Goal: Transaction & Acquisition: Book appointment/travel/reservation

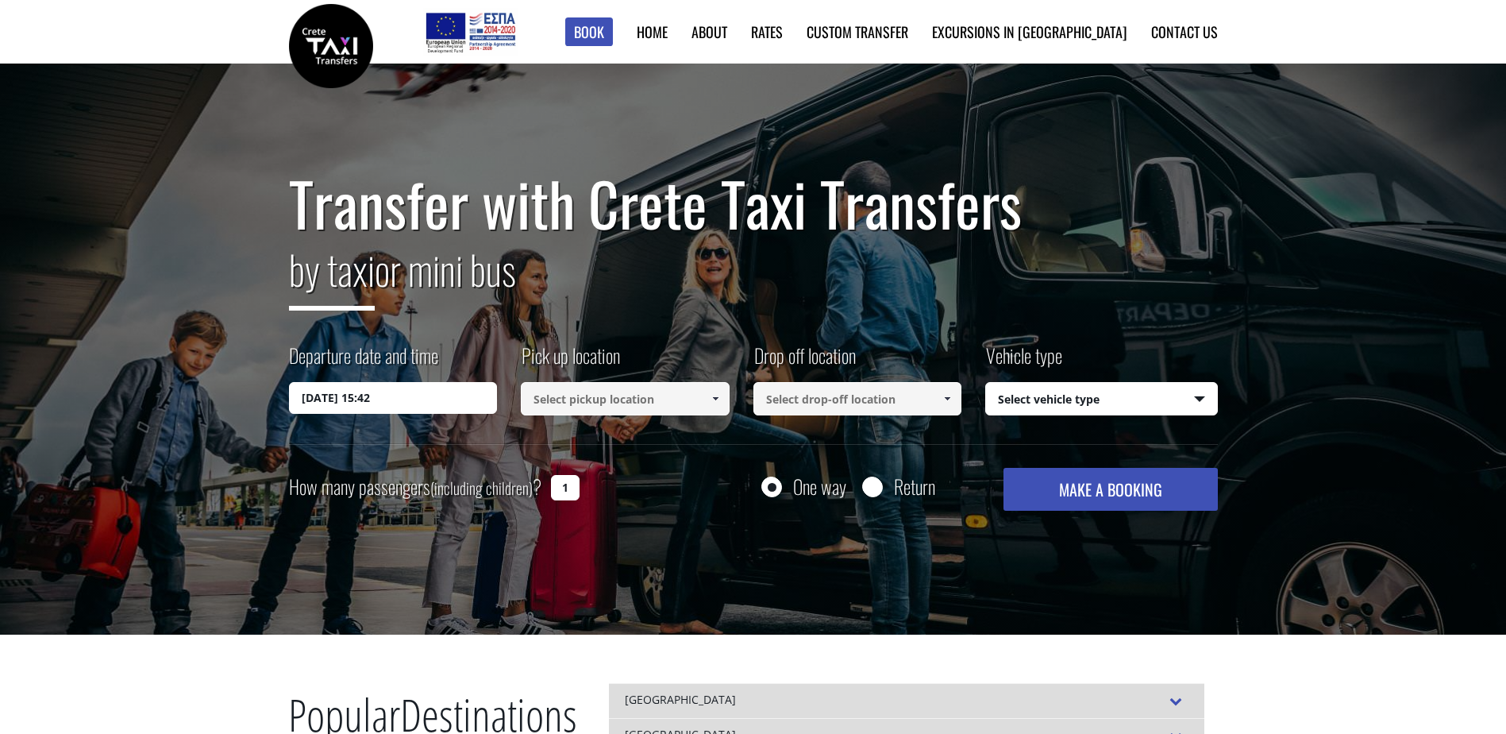
click at [691, 407] on input at bounding box center [625, 398] width 209 height 33
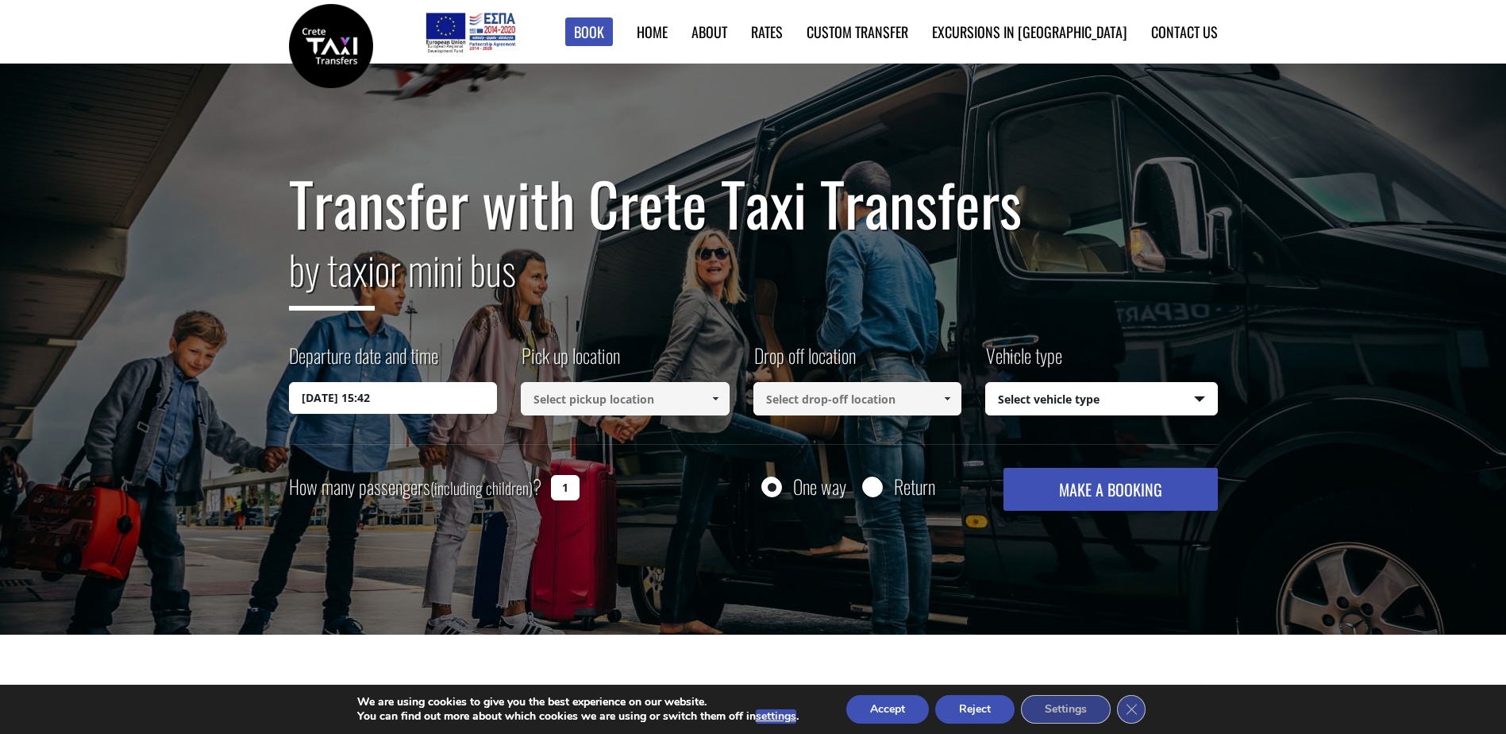
click at [715, 395] on span at bounding box center [715, 398] width 13 height 13
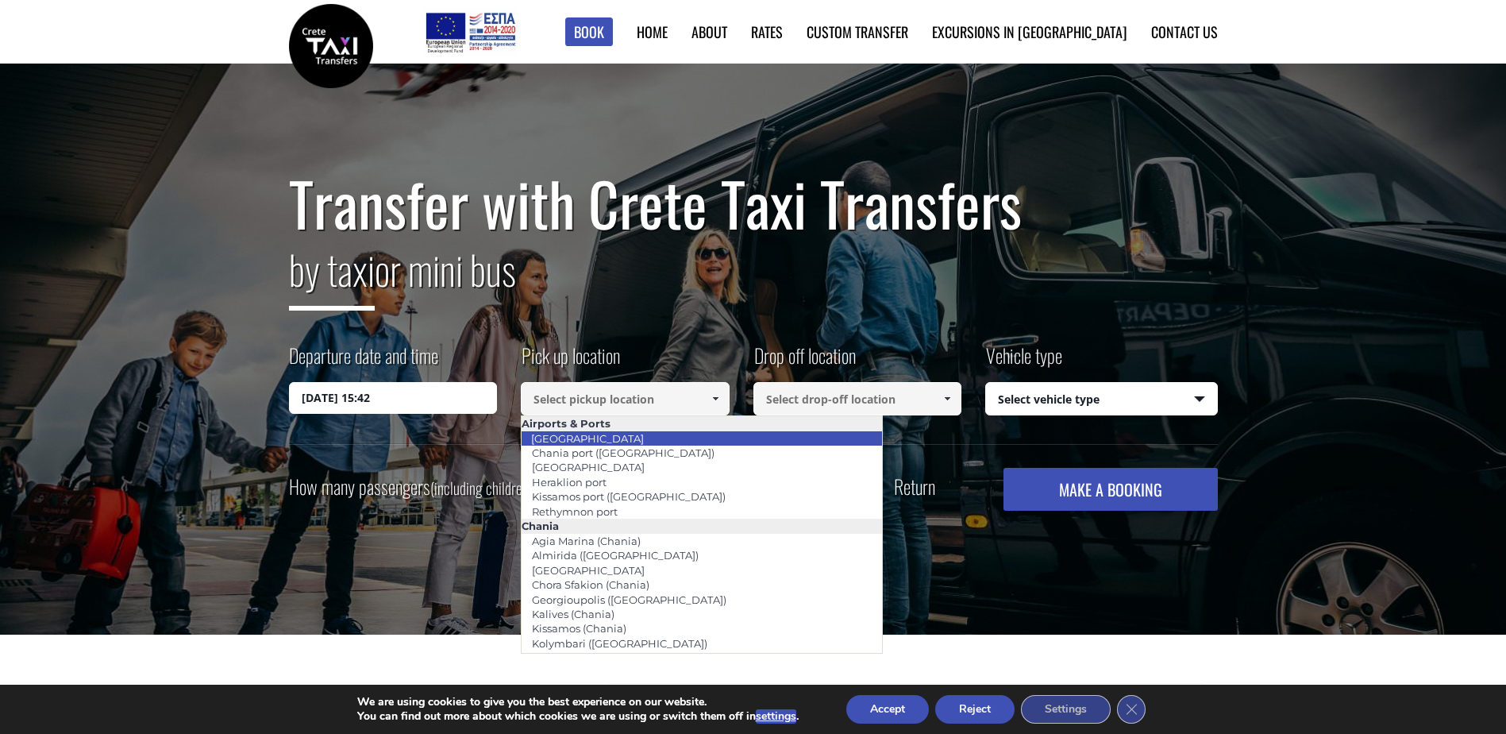
click at [576, 438] on link "[GEOGRAPHIC_DATA]" at bounding box center [587, 438] width 133 height 22
type input "[GEOGRAPHIC_DATA]"
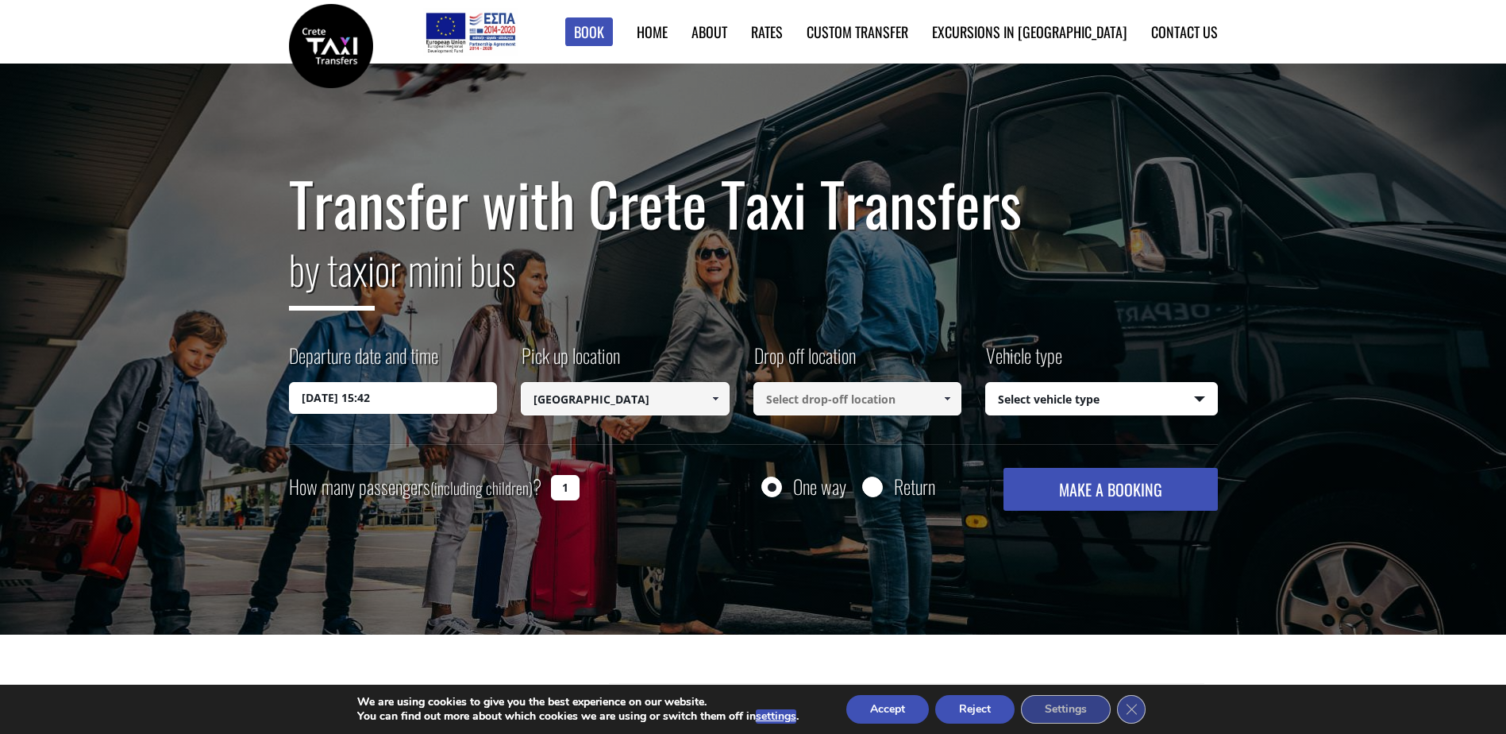
click at [952, 396] on span at bounding box center [947, 398] width 13 height 13
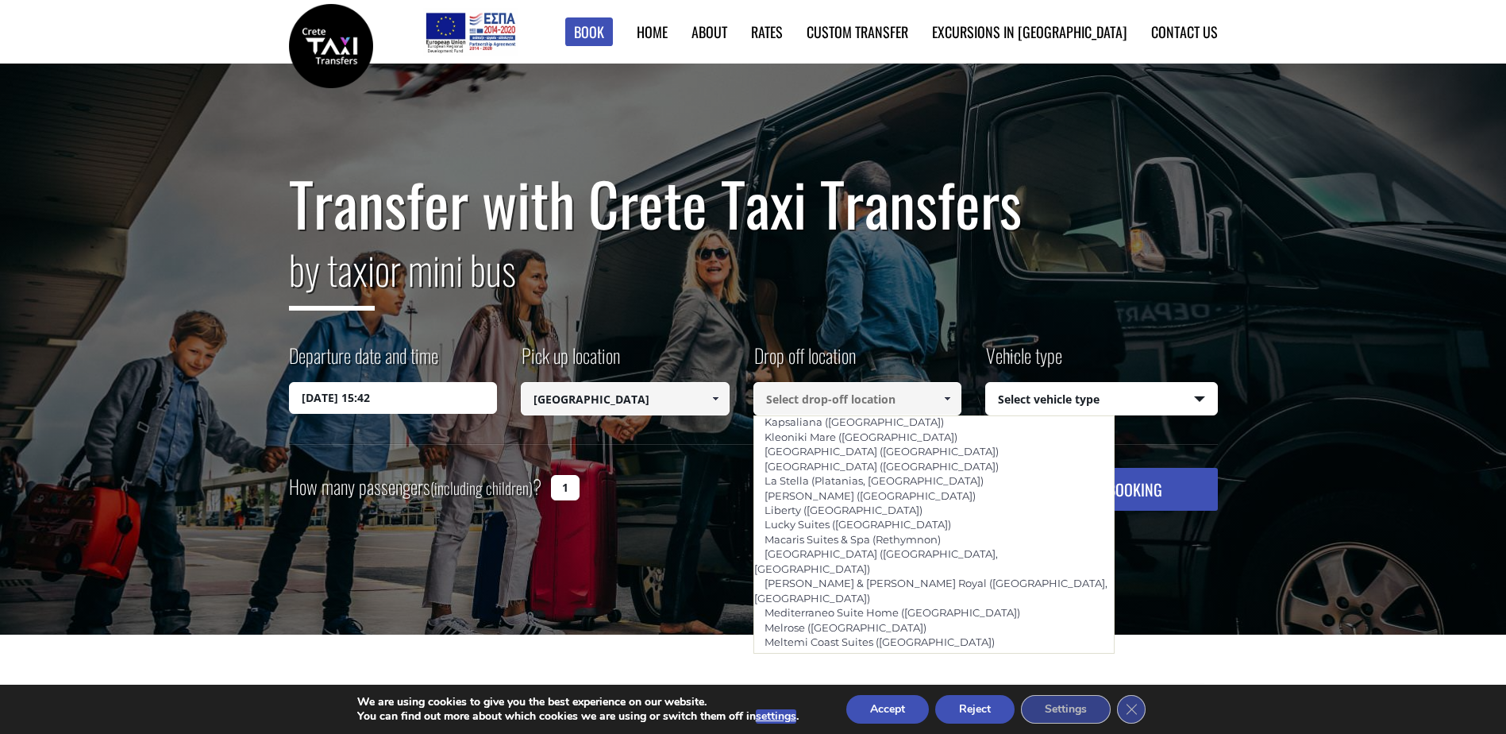
scroll to position [3370, 0]
type input "Rimondi Boutique ([GEOGRAPHIC_DATA])"
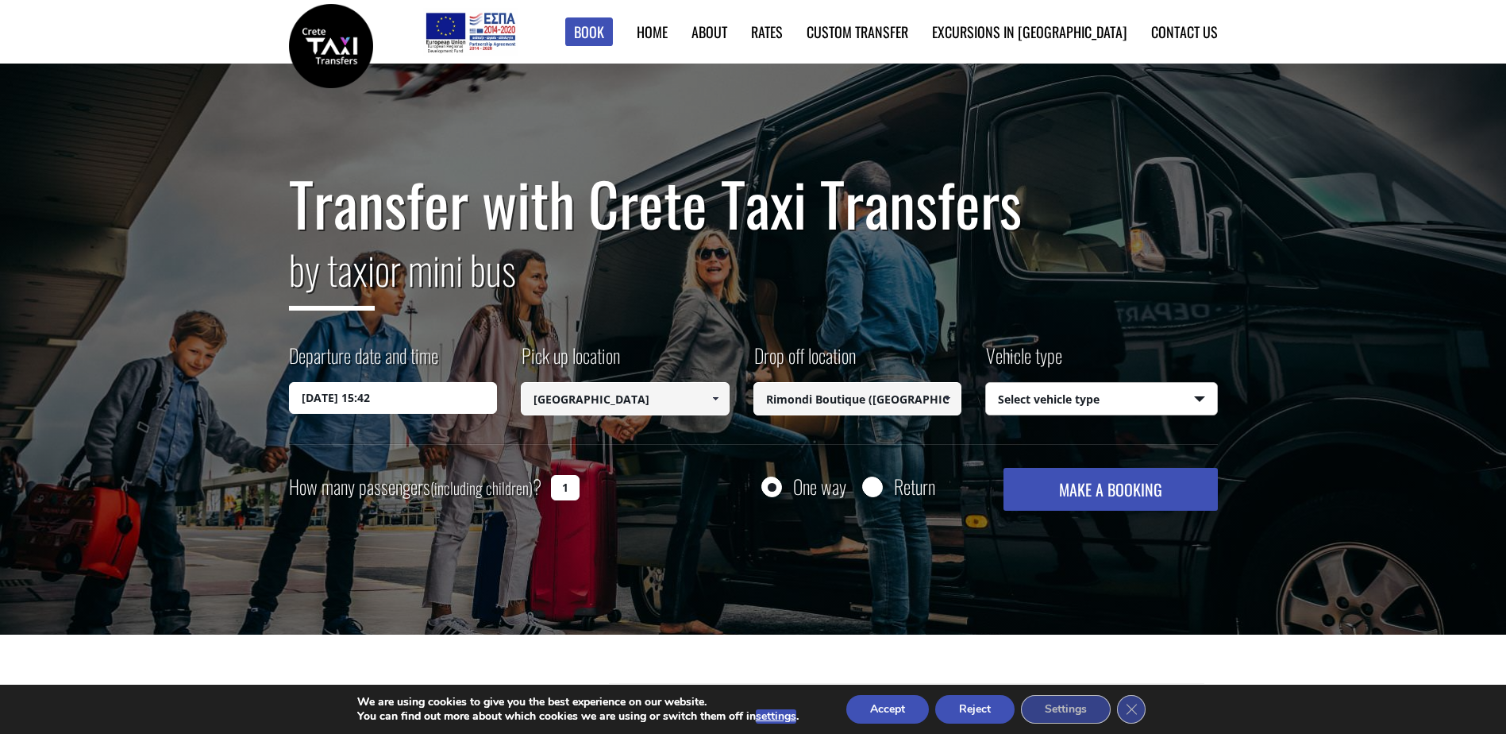
click at [1201, 399] on select "Select vehicle type Taxi (4 passengers) Mercedes E Class Mini Van (7 passengers…" at bounding box center [1101, 399] width 231 height 33
select select "540"
click at [986, 383] on select "Select vehicle type Taxi (4 passengers) Mercedes E Class Mini Van (7 passengers…" at bounding box center [1101, 399] width 231 height 33
click at [354, 402] on input "[DATE] 15:42" at bounding box center [393, 398] width 209 height 32
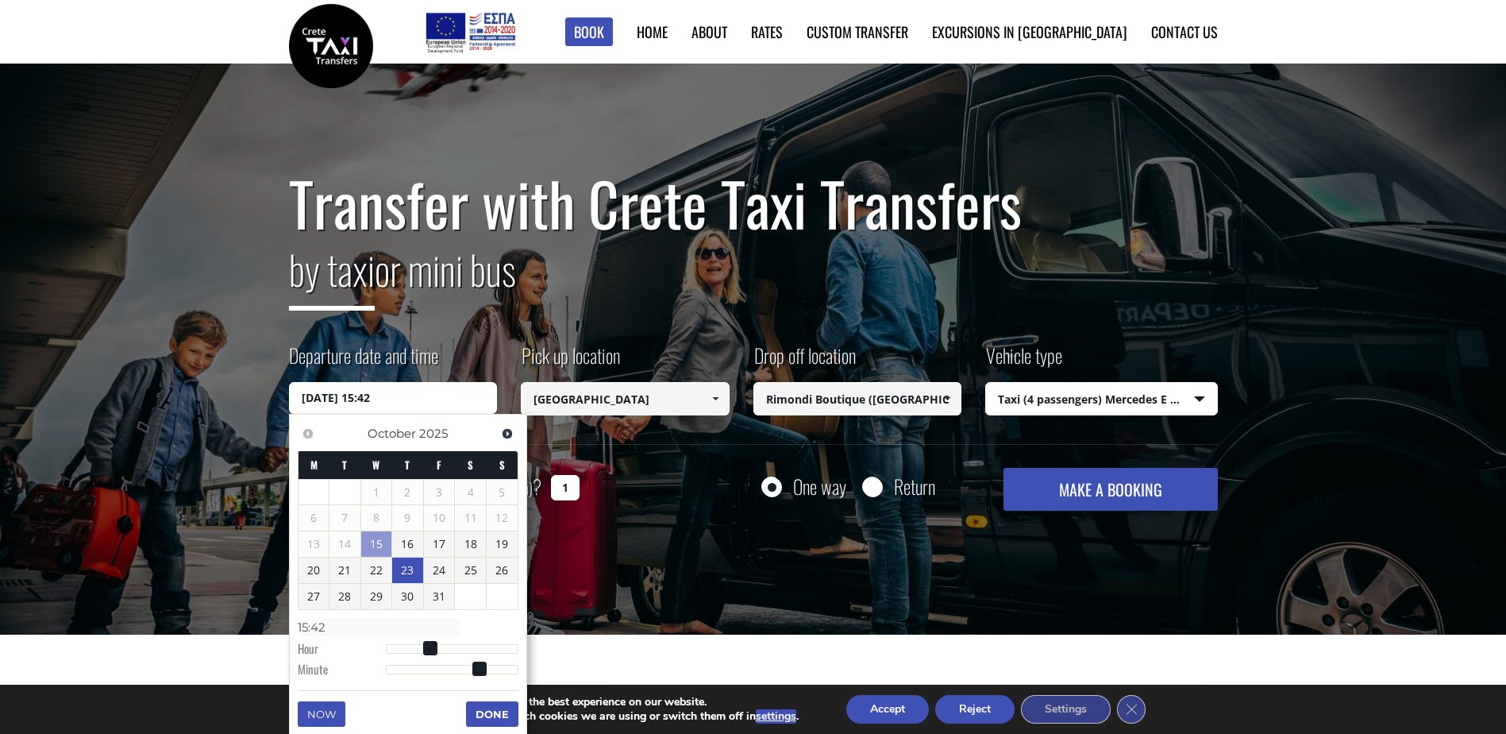
click at [407, 565] on link "23" at bounding box center [407, 569] width 31 height 25
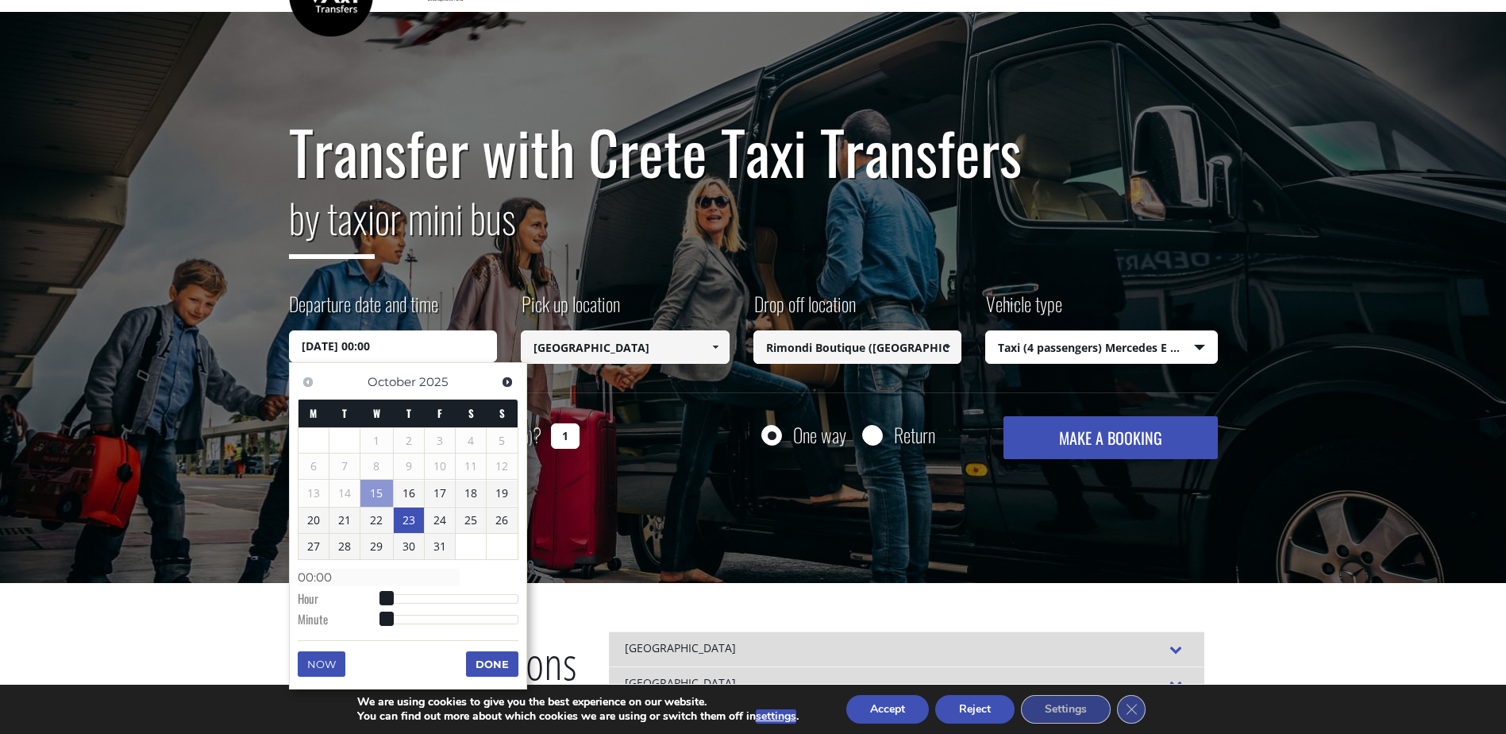
scroll to position [79, 0]
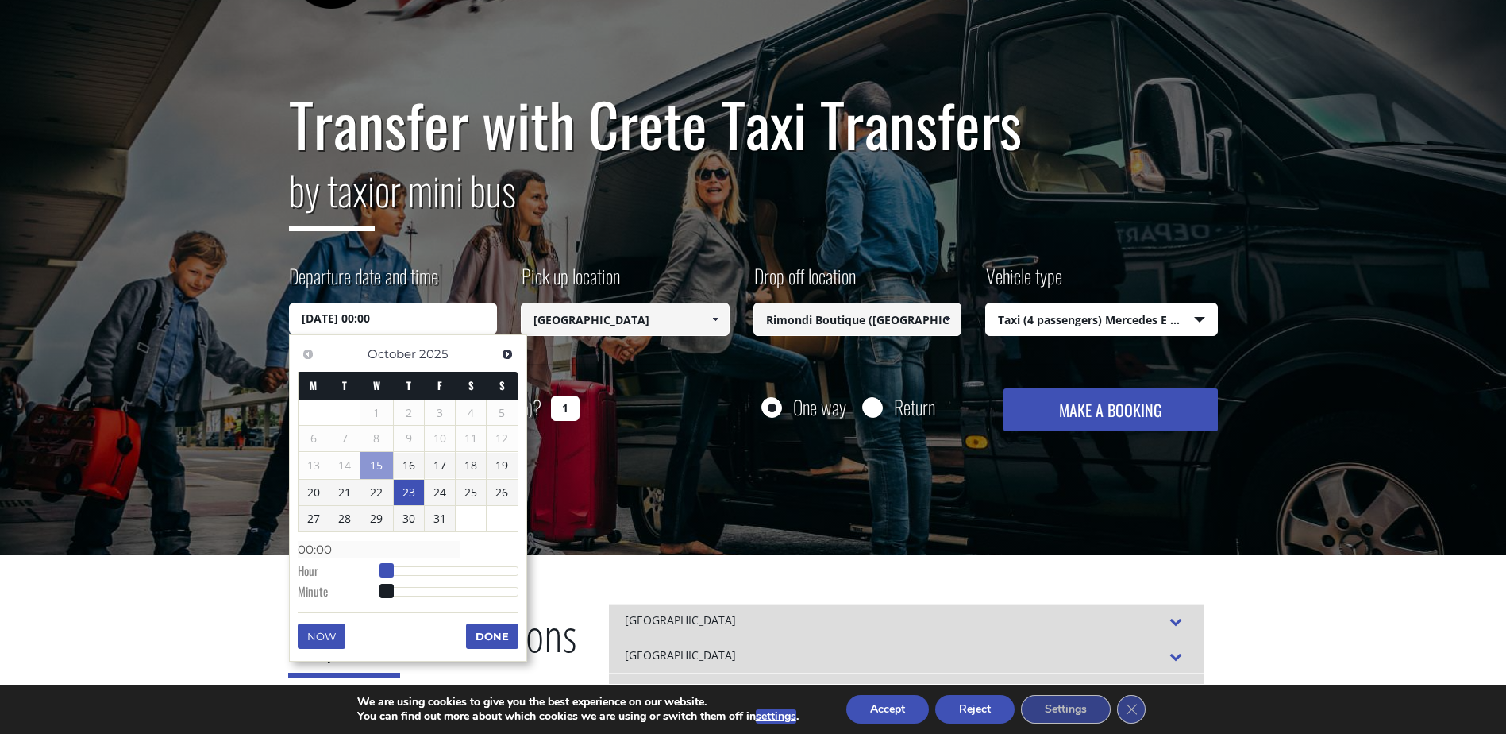
type input "[DATE] 01:00"
type input "01:00"
type input "[DATE] 02:00"
type input "02:00"
type input "[DATE] 03:00"
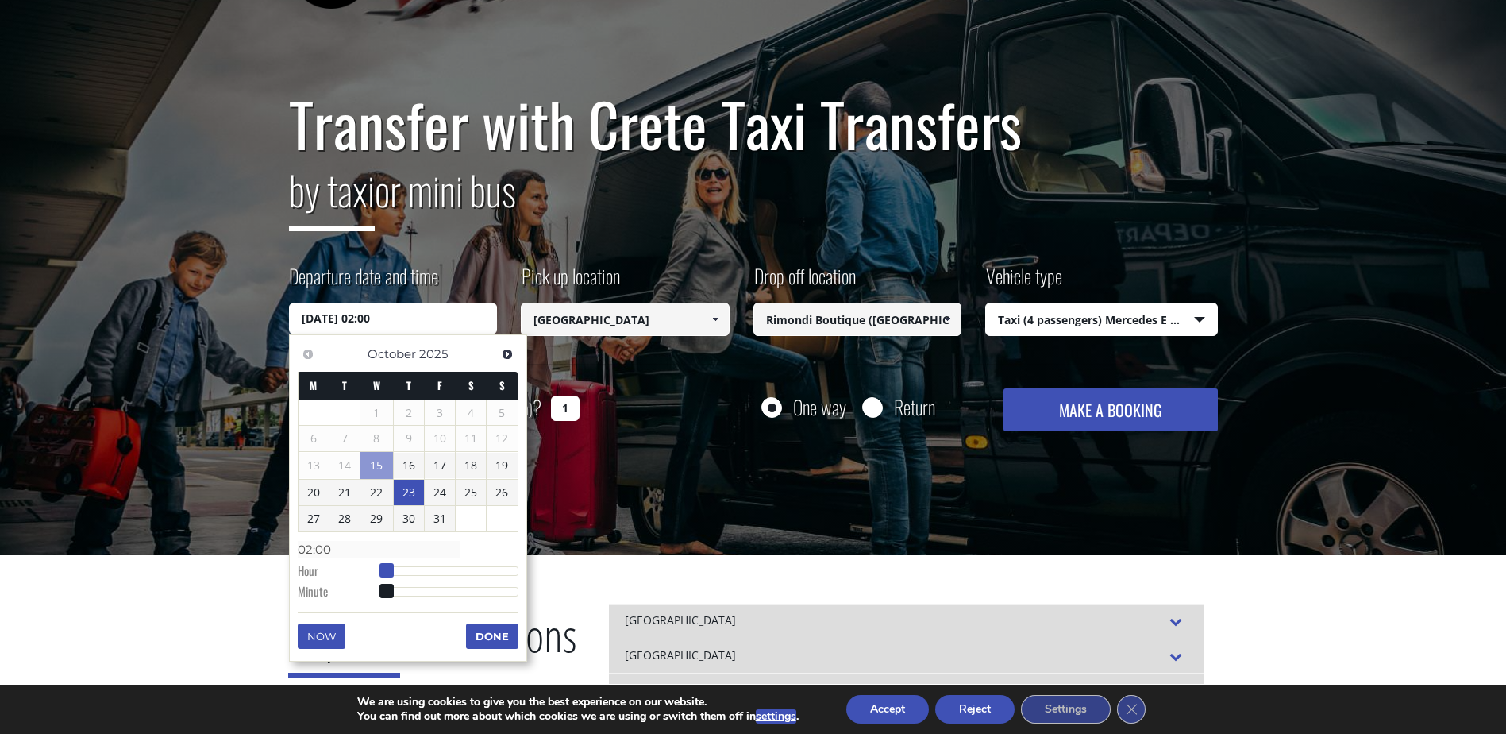
type input "03:00"
type input "[DATE] 04:00"
type input "04:00"
type input "[DATE] 05:00"
type input "05:00"
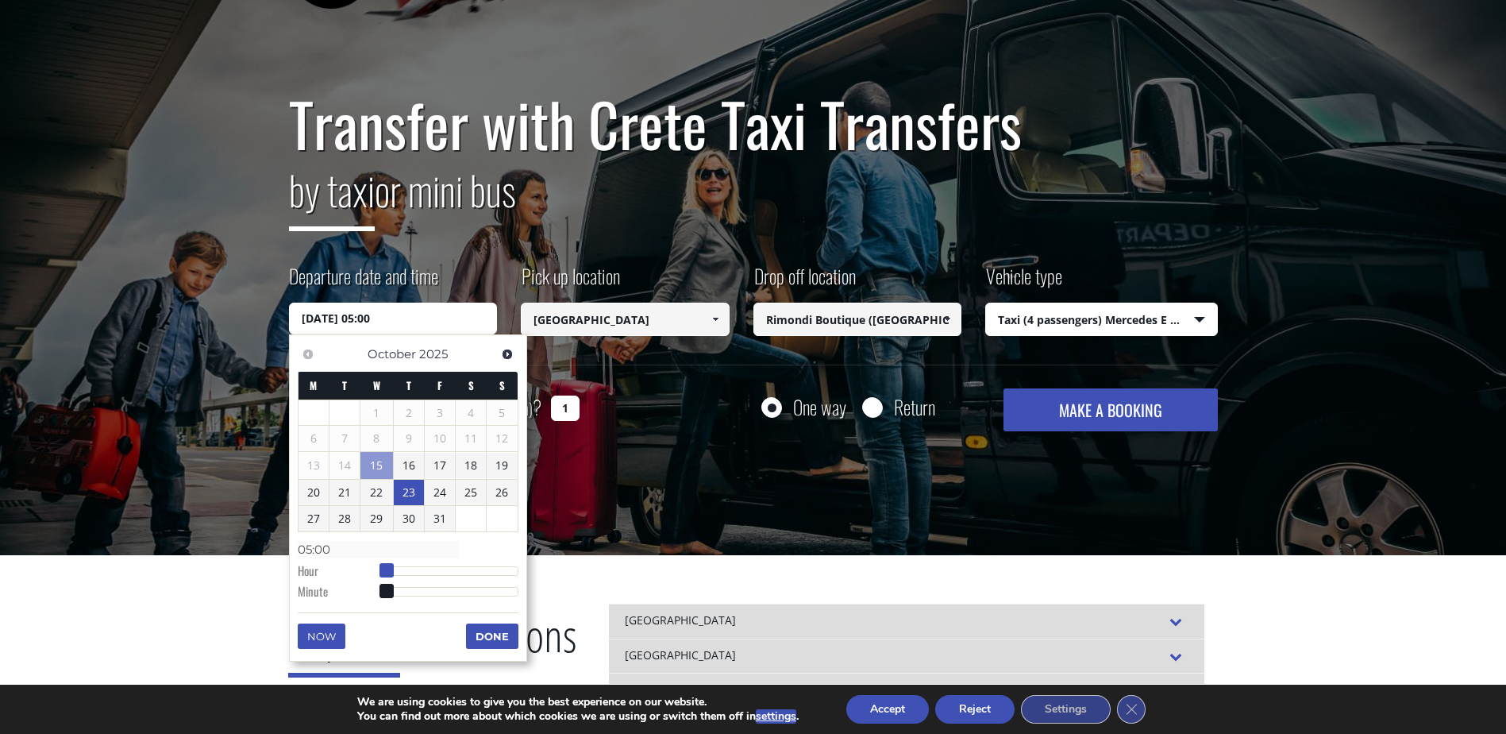
type input "[DATE] 06:00"
type input "06:00"
type input "[DATE] 07:00"
type input "07:00"
type input "[DATE] 08:00"
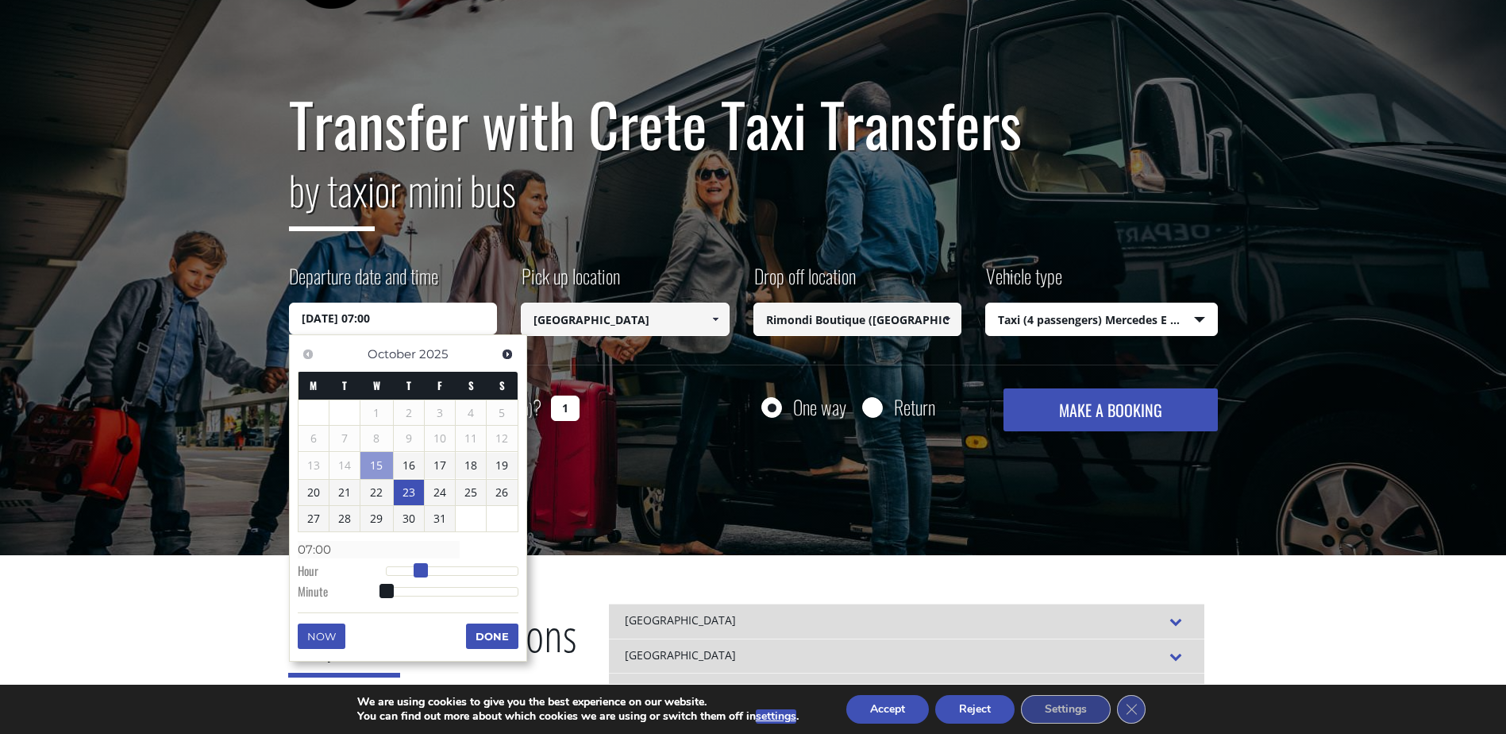
type input "08:00"
type input "[DATE] 09:00"
type input "09:00"
type input "[DATE] 10:00"
type input "10:00"
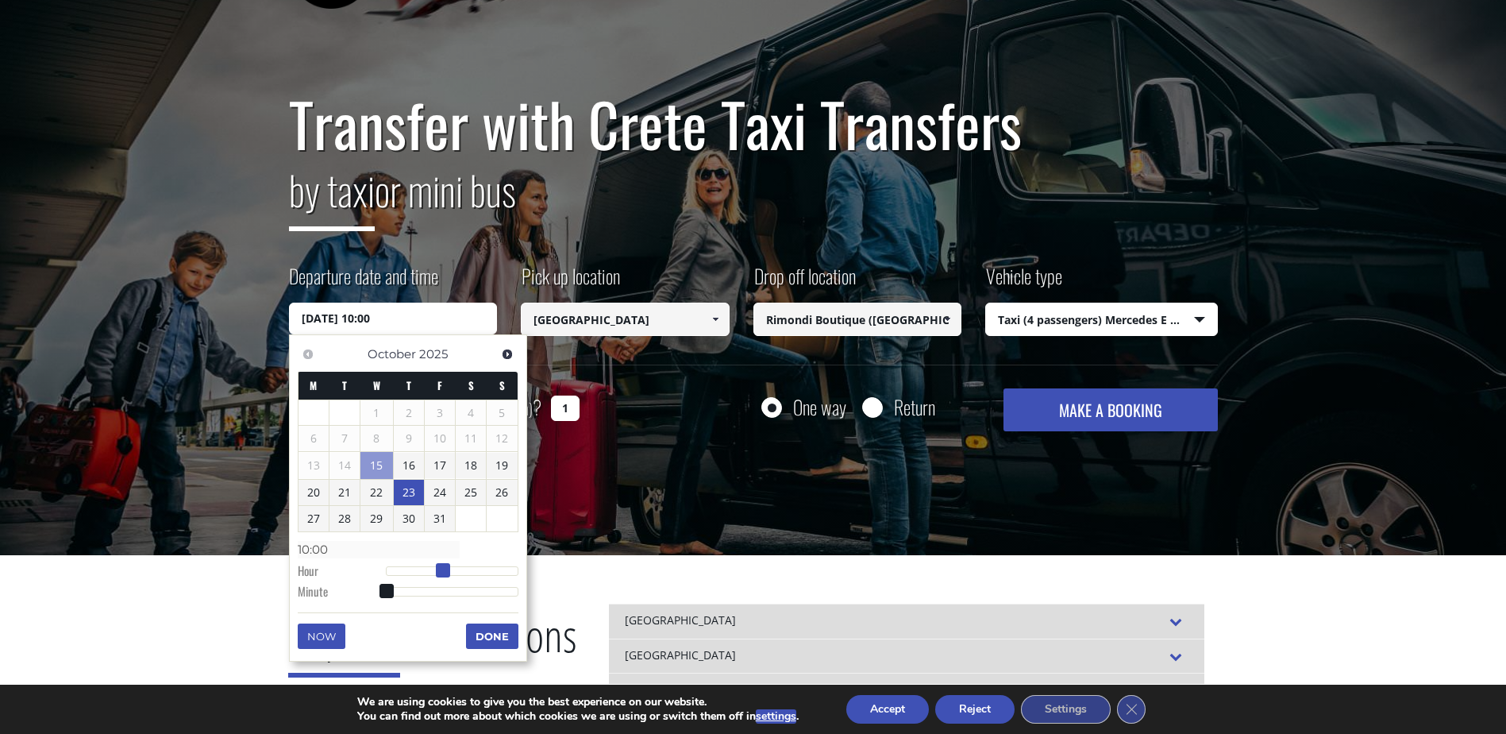
type input "[DATE] 11:00"
type input "11:00"
type input "[DATE] 12:00"
type input "12:00"
type input "[DATE] 13:00"
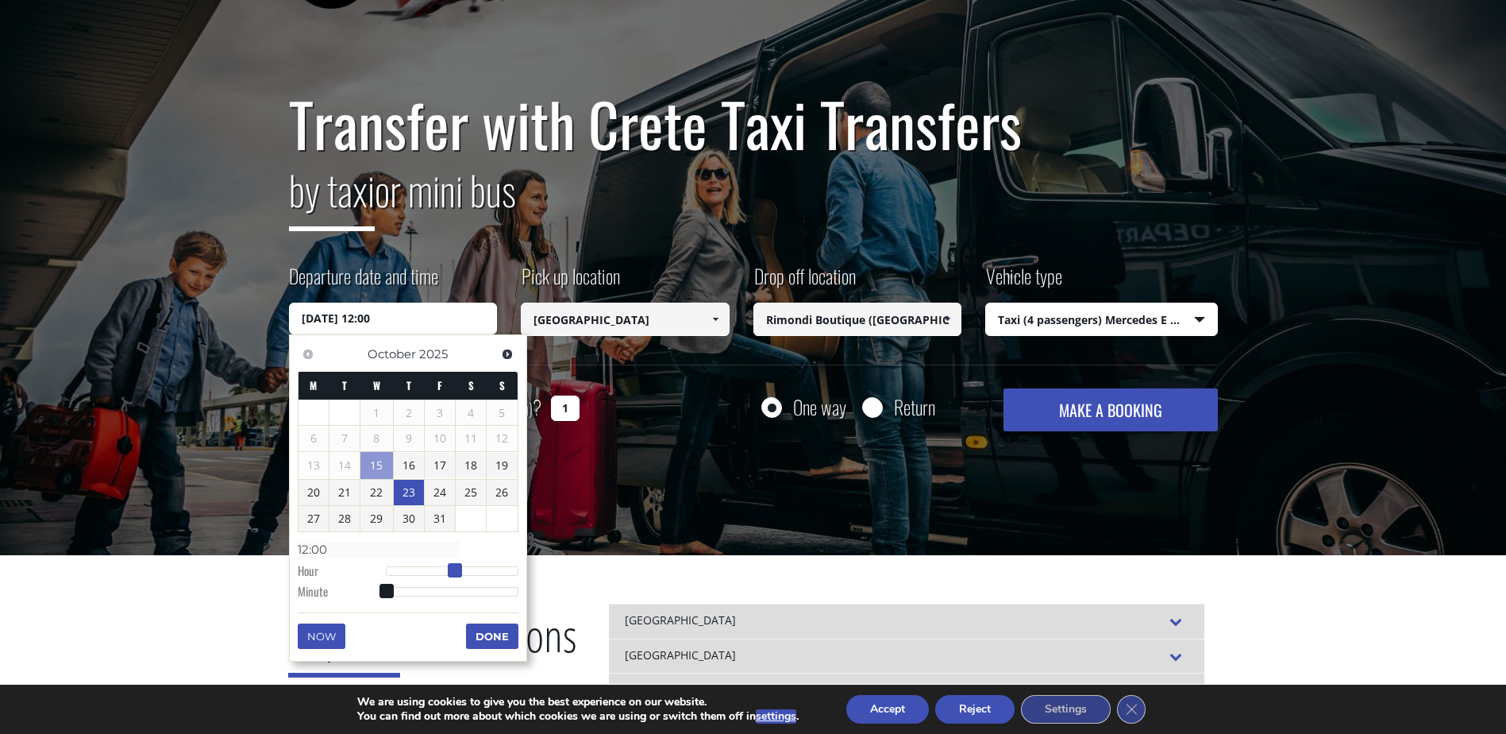
type input "13:00"
type input "[DATE] 14:00"
type input "14:00"
type input "[DATE] 13:00"
type input "13:00"
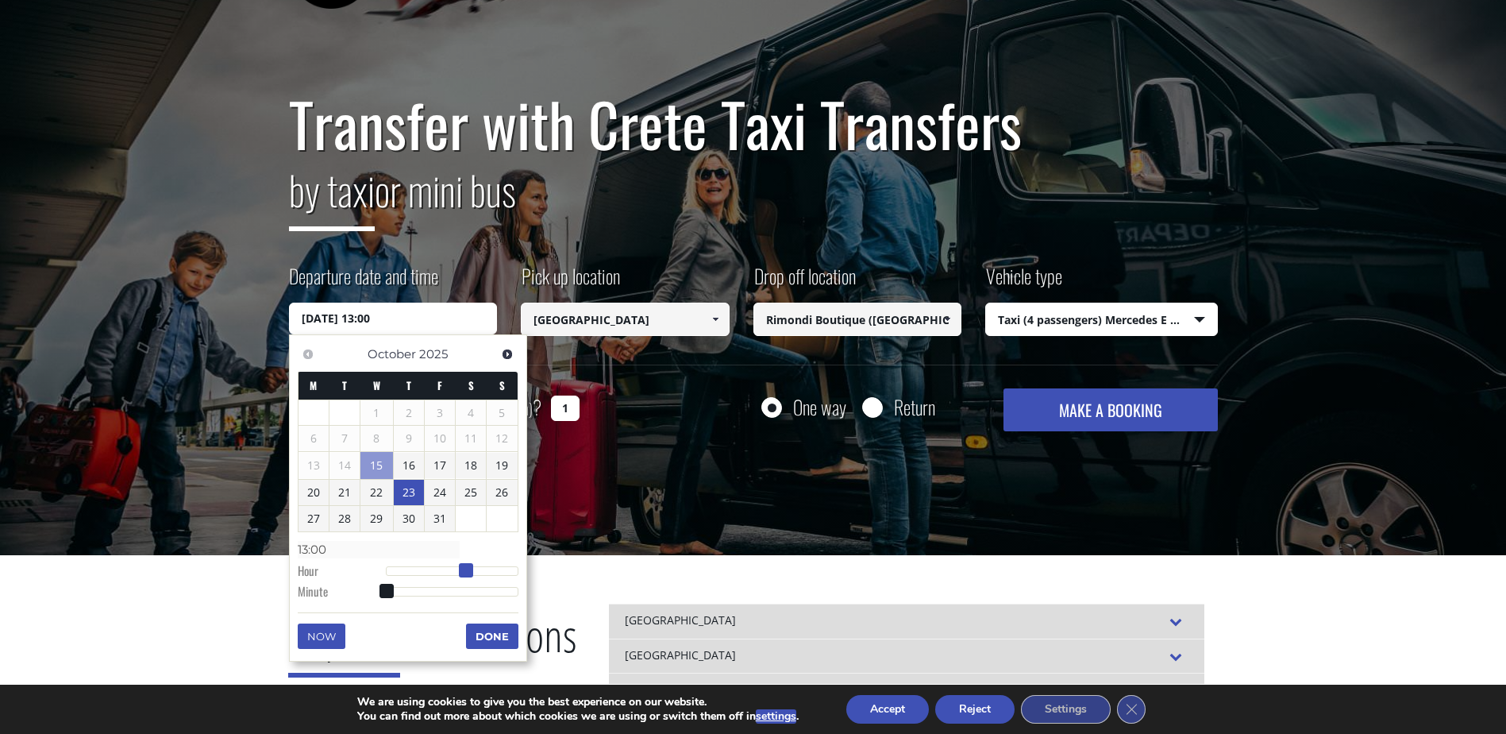
type input "[DATE] 12:00"
type input "12:00"
drag, startPoint x: 393, startPoint y: 568, endPoint x: 462, endPoint y: 569, distance: 69.1
click at [462, 569] on div at bounding box center [452, 571] width 133 height 10
click at [490, 637] on button "Done" at bounding box center [492, 635] width 52 height 25
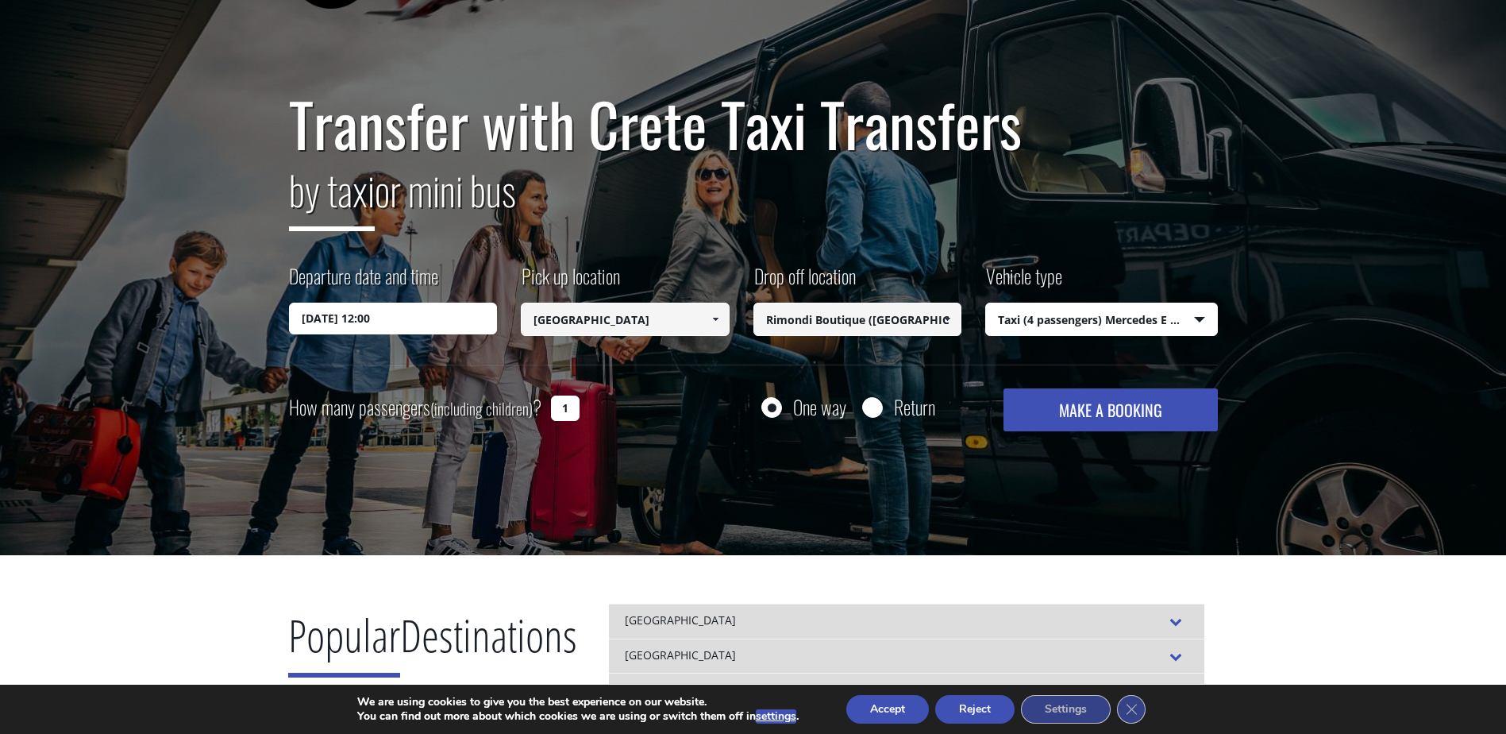
click at [576, 410] on input "1" at bounding box center [565, 407] width 29 height 25
type input "2"
click at [1092, 410] on button "MAKE A BOOKING" at bounding box center [1111, 409] width 214 height 43
